Goal: Browse casually

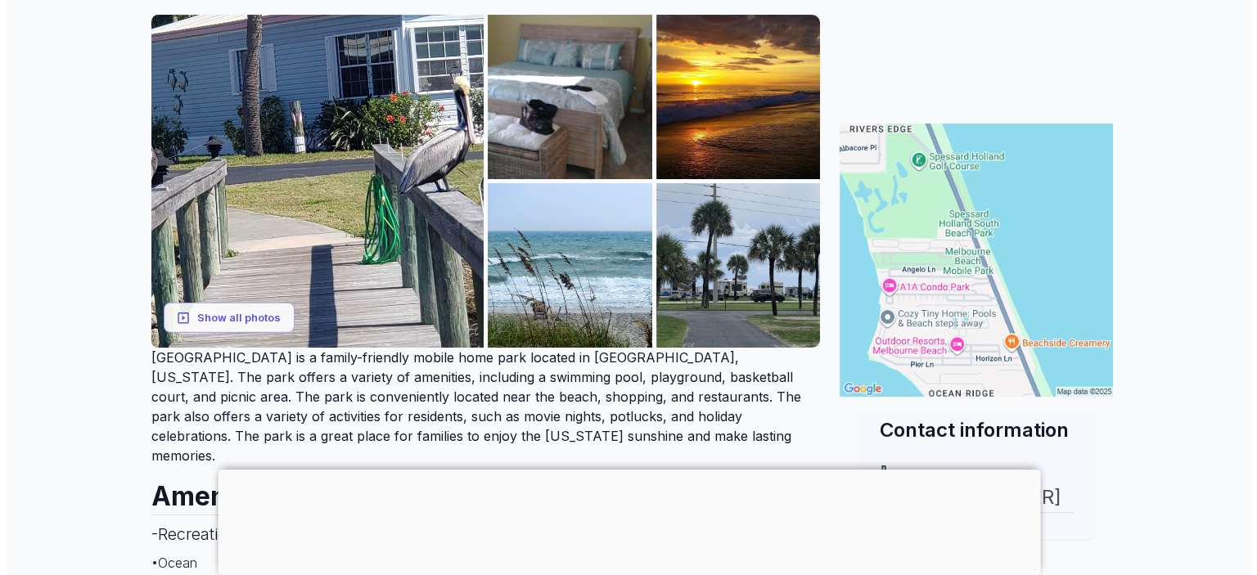
scroll to position [258, 0]
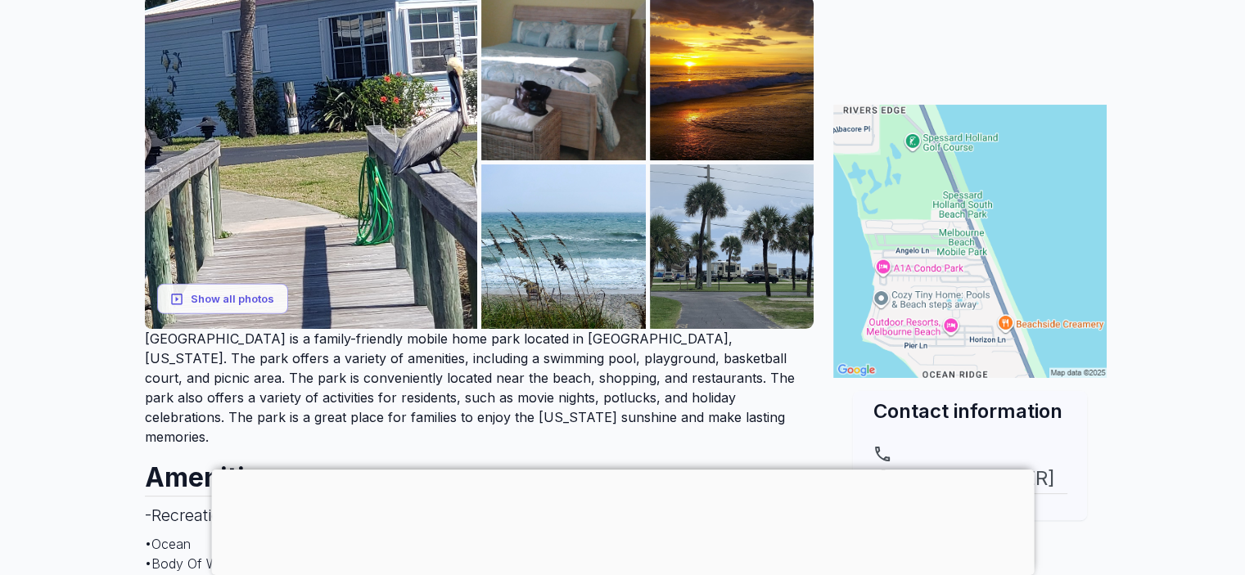
click at [618, 470] on div at bounding box center [622, 470] width 822 height 0
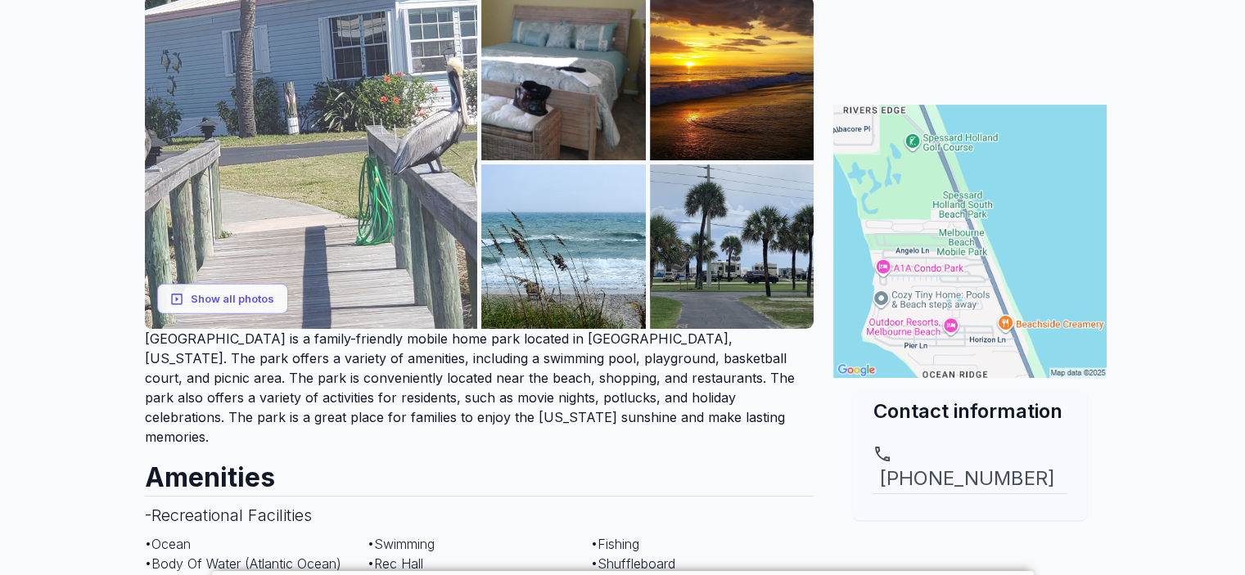
click at [304, 148] on img at bounding box center [311, 162] width 333 height 333
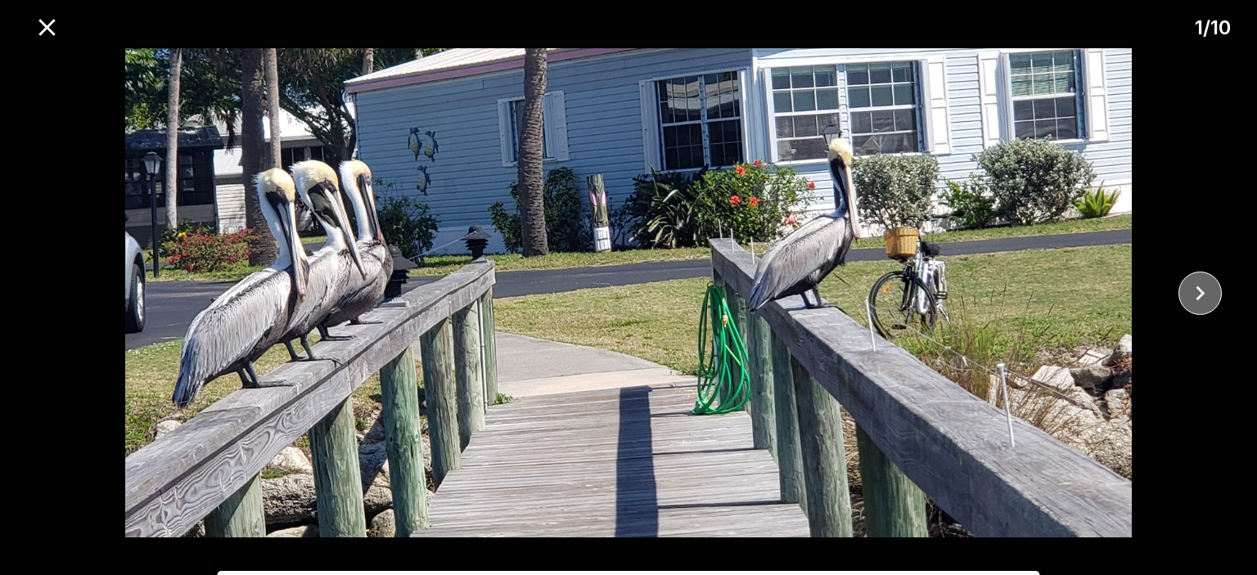
click at [1201, 288] on icon "close" at bounding box center [1200, 293] width 29 height 29
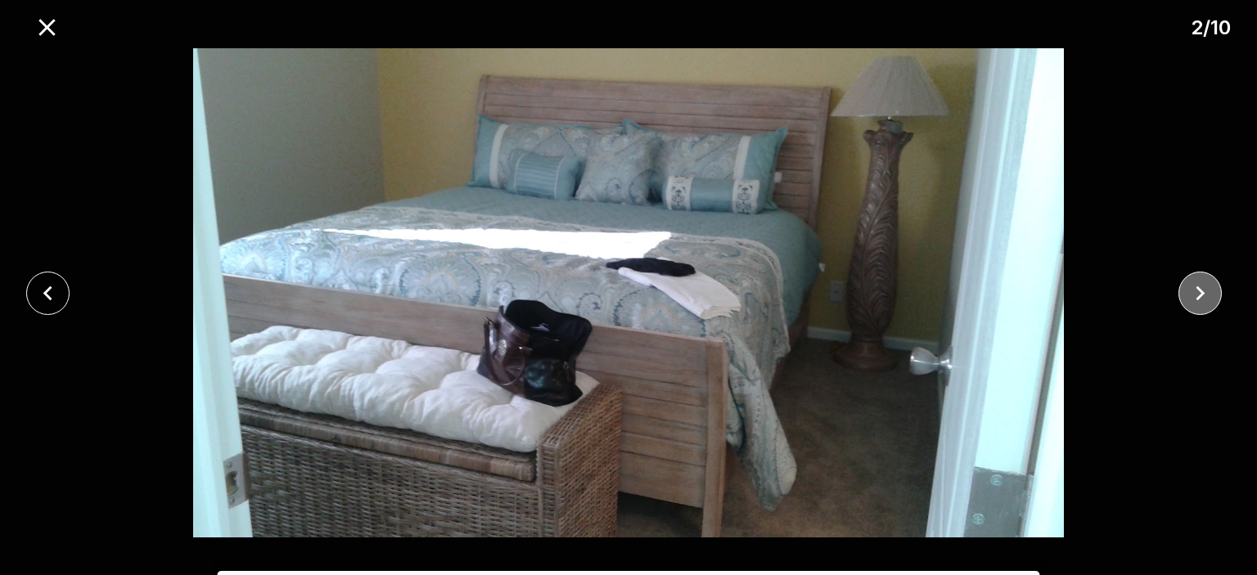
click at [1201, 288] on icon "close" at bounding box center [1200, 293] width 29 height 29
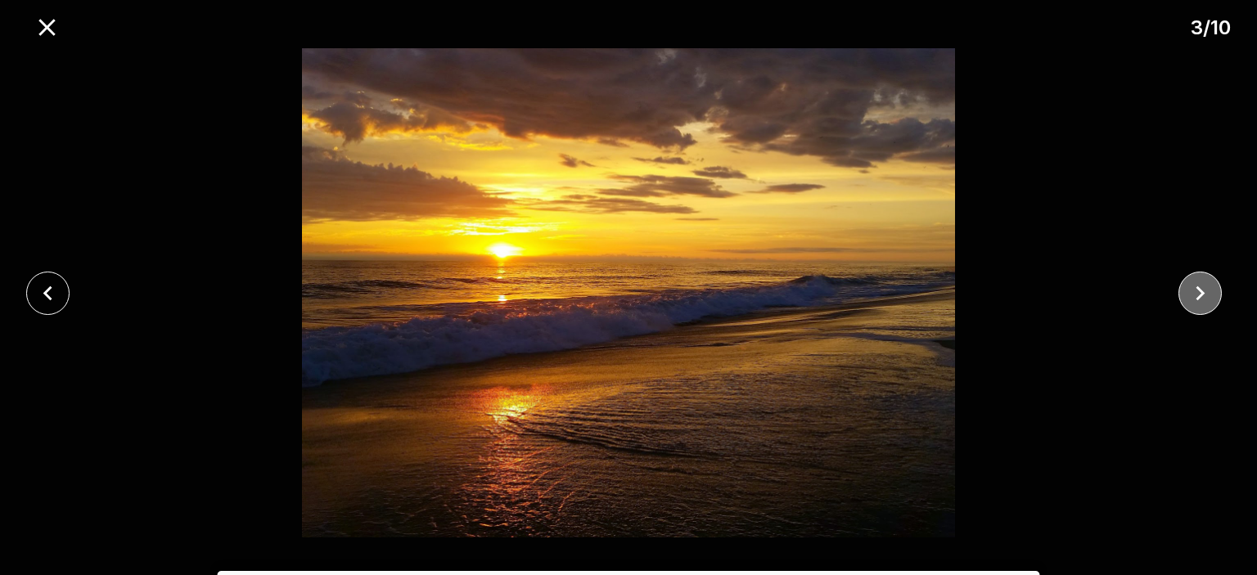
click at [1201, 288] on icon "close" at bounding box center [1200, 293] width 29 height 29
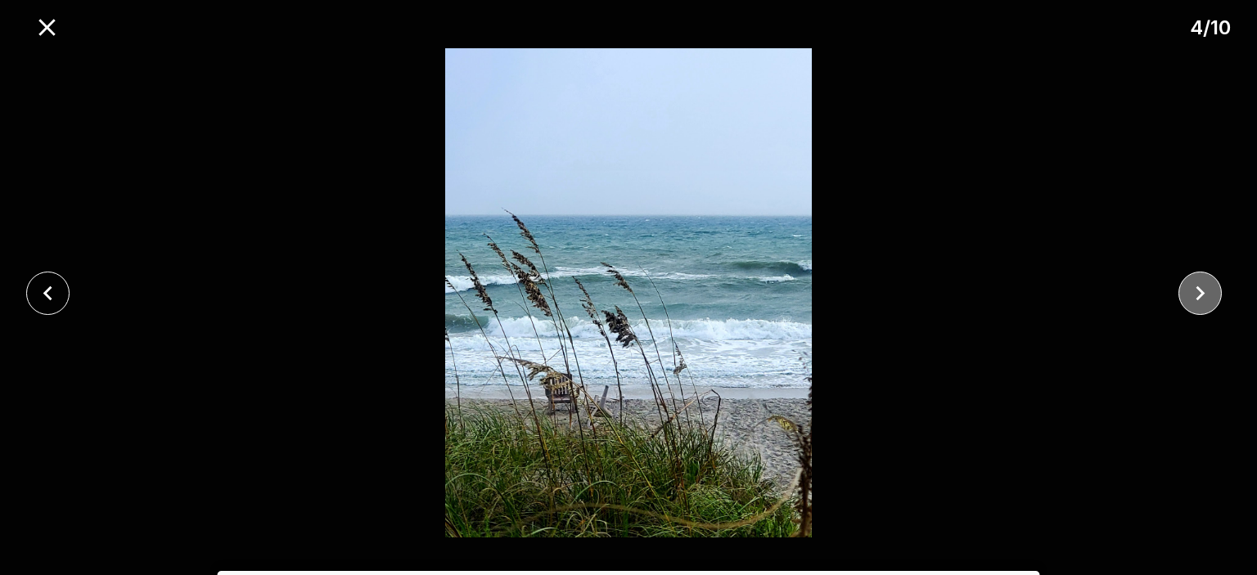
click at [1201, 288] on icon "close" at bounding box center [1200, 293] width 29 height 29
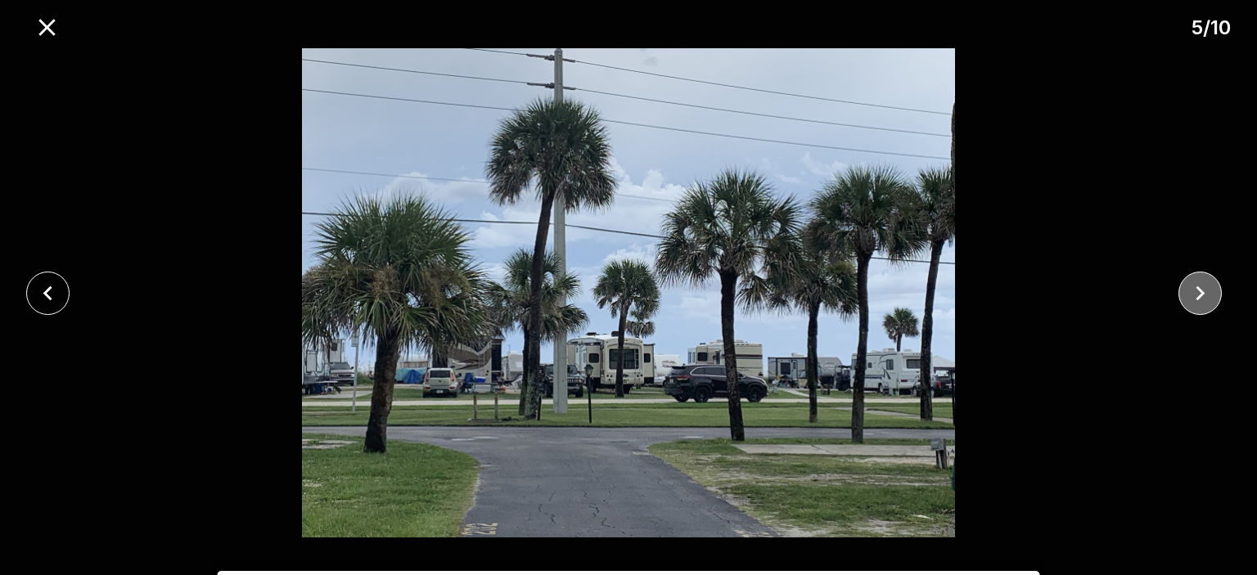
click at [1201, 288] on icon "close" at bounding box center [1200, 293] width 29 height 29
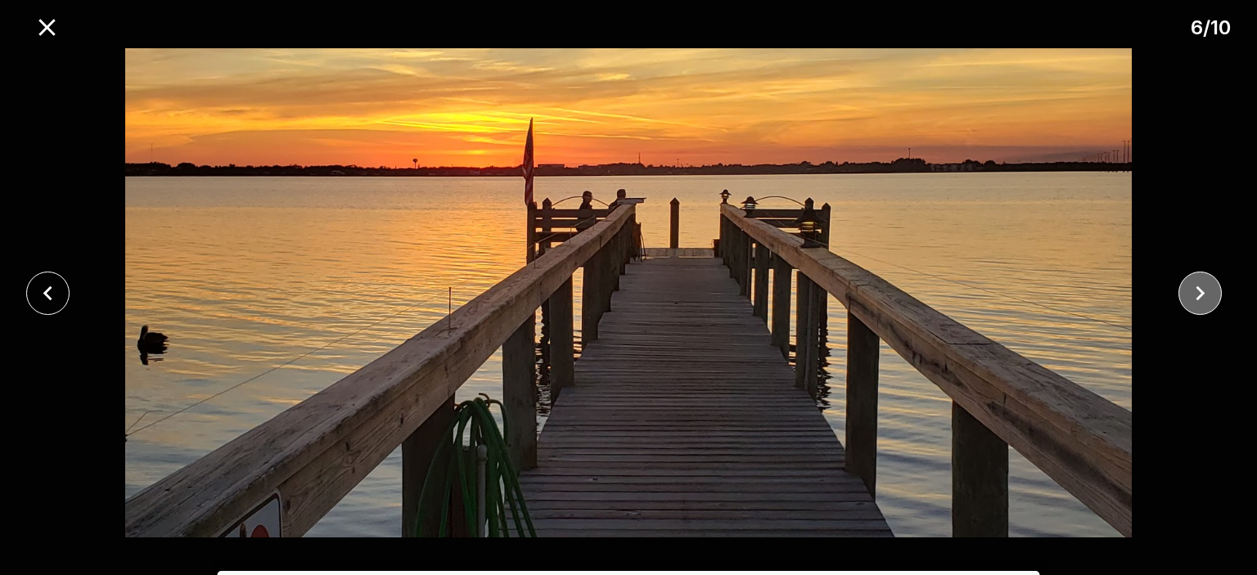
click at [1201, 288] on icon "close" at bounding box center [1200, 293] width 29 height 29
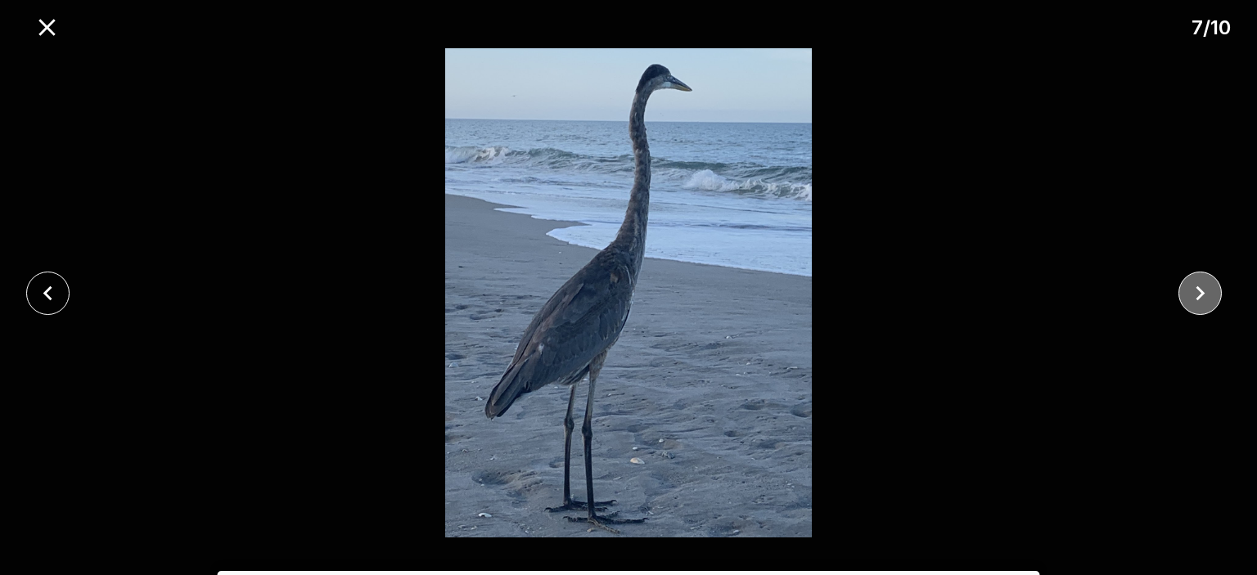
click at [1201, 288] on icon "close" at bounding box center [1200, 293] width 29 height 29
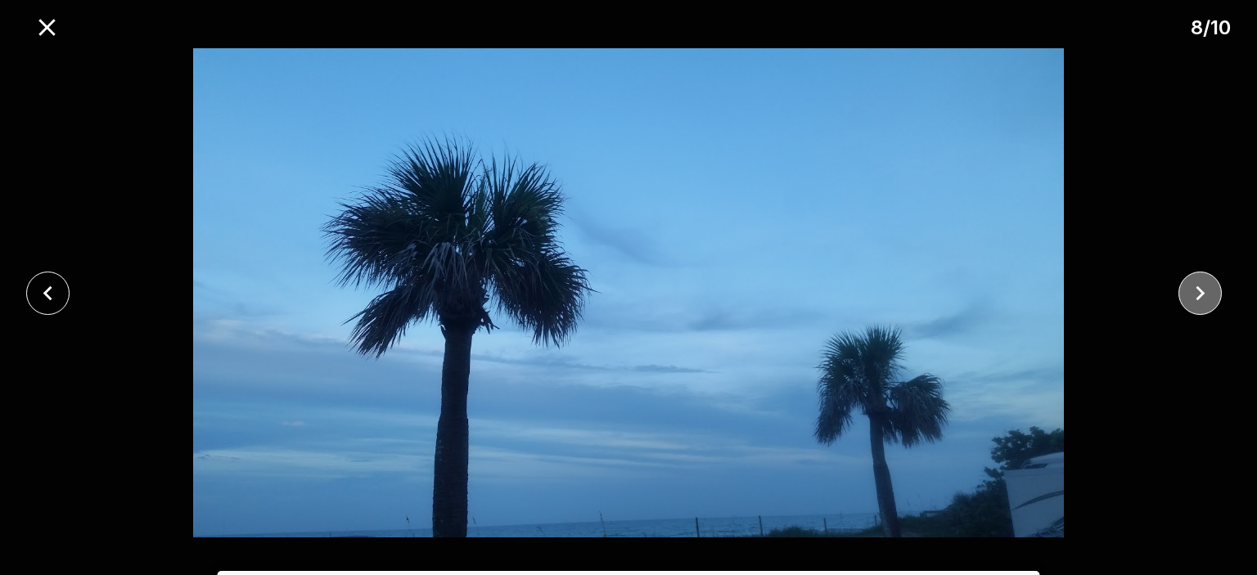
click at [1201, 288] on icon "close" at bounding box center [1200, 293] width 29 height 29
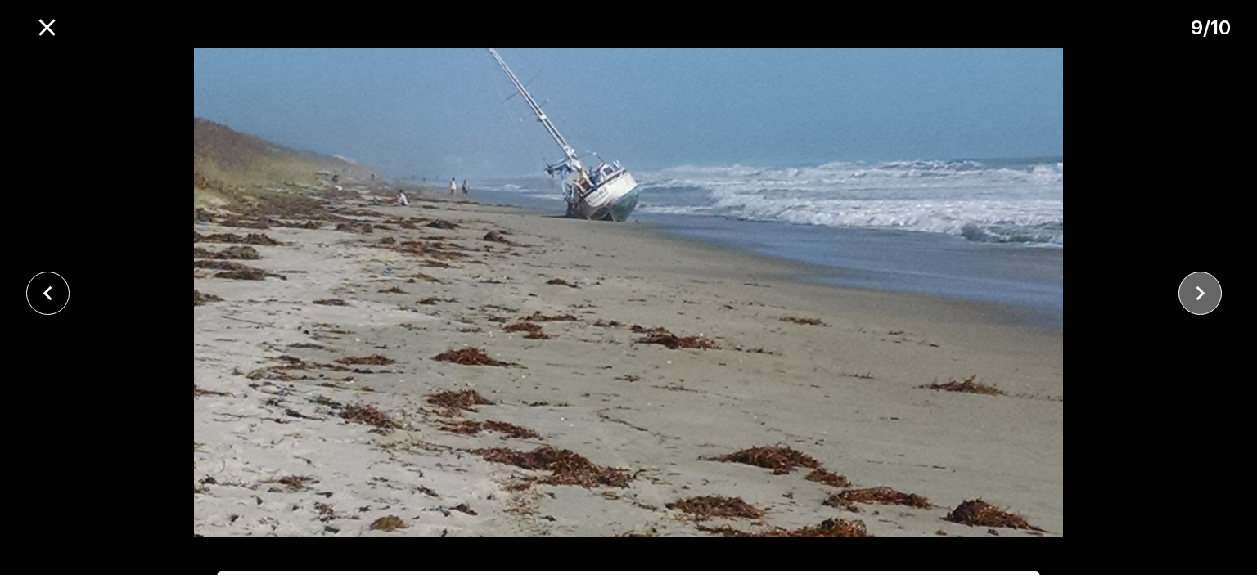
click at [1201, 288] on icon "close" at bounding box center [1200, 293] width 29 height 29
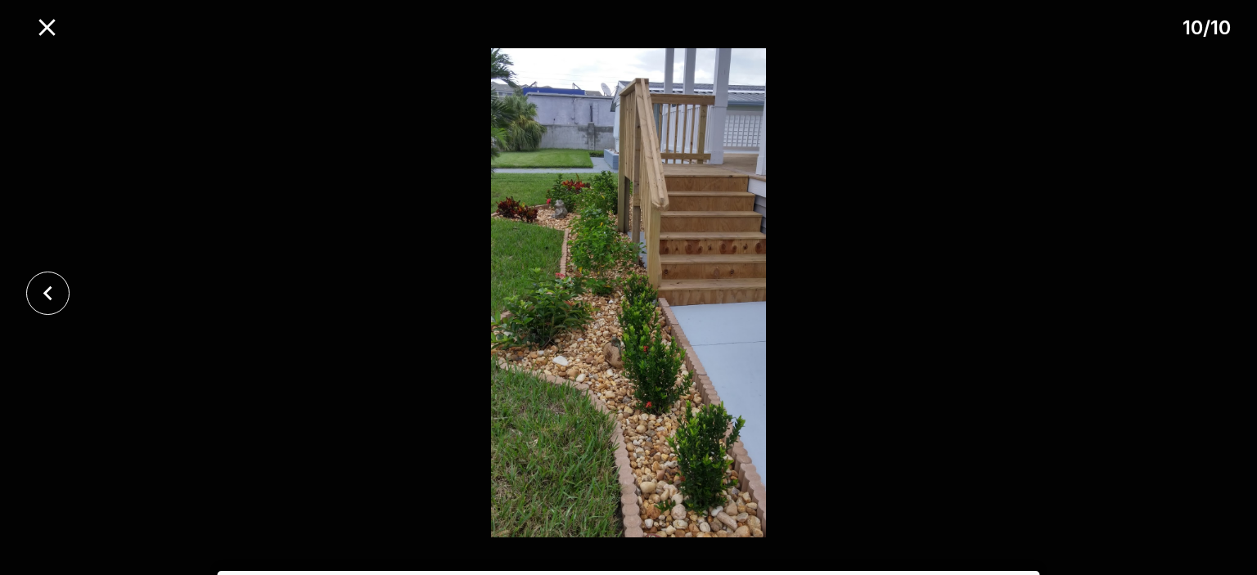
click at [1201, 288] on div at bounding box center [628, 292] width 1257 height 489
click at [47, 33] on icon "close" at bounding box center [47, 27] width 29 height 29
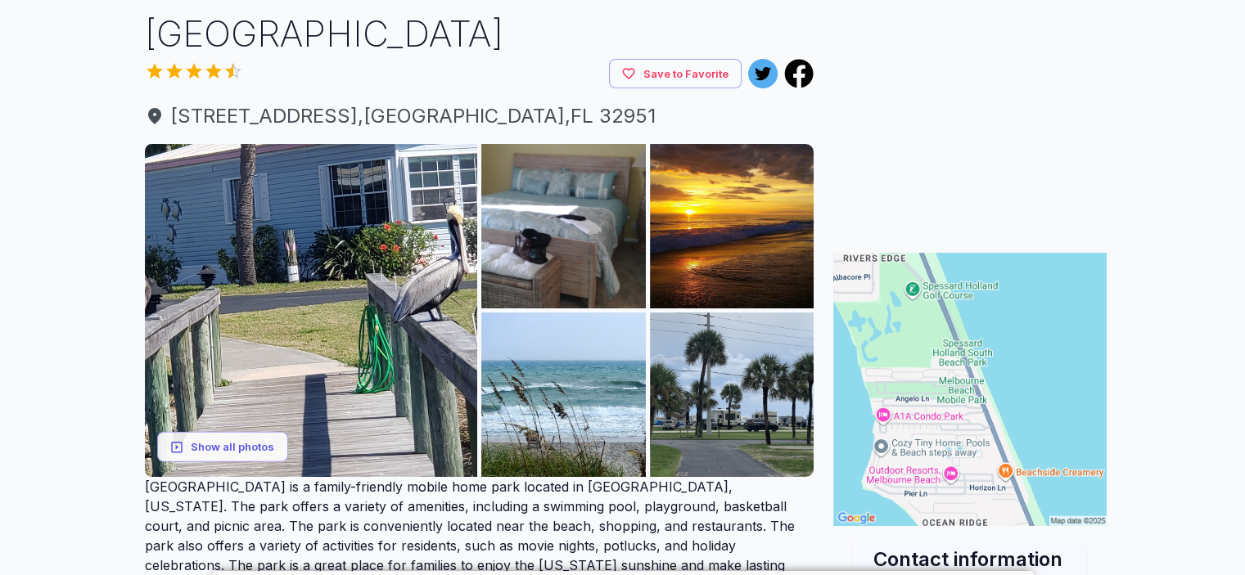
scroll to position [0, 0]
